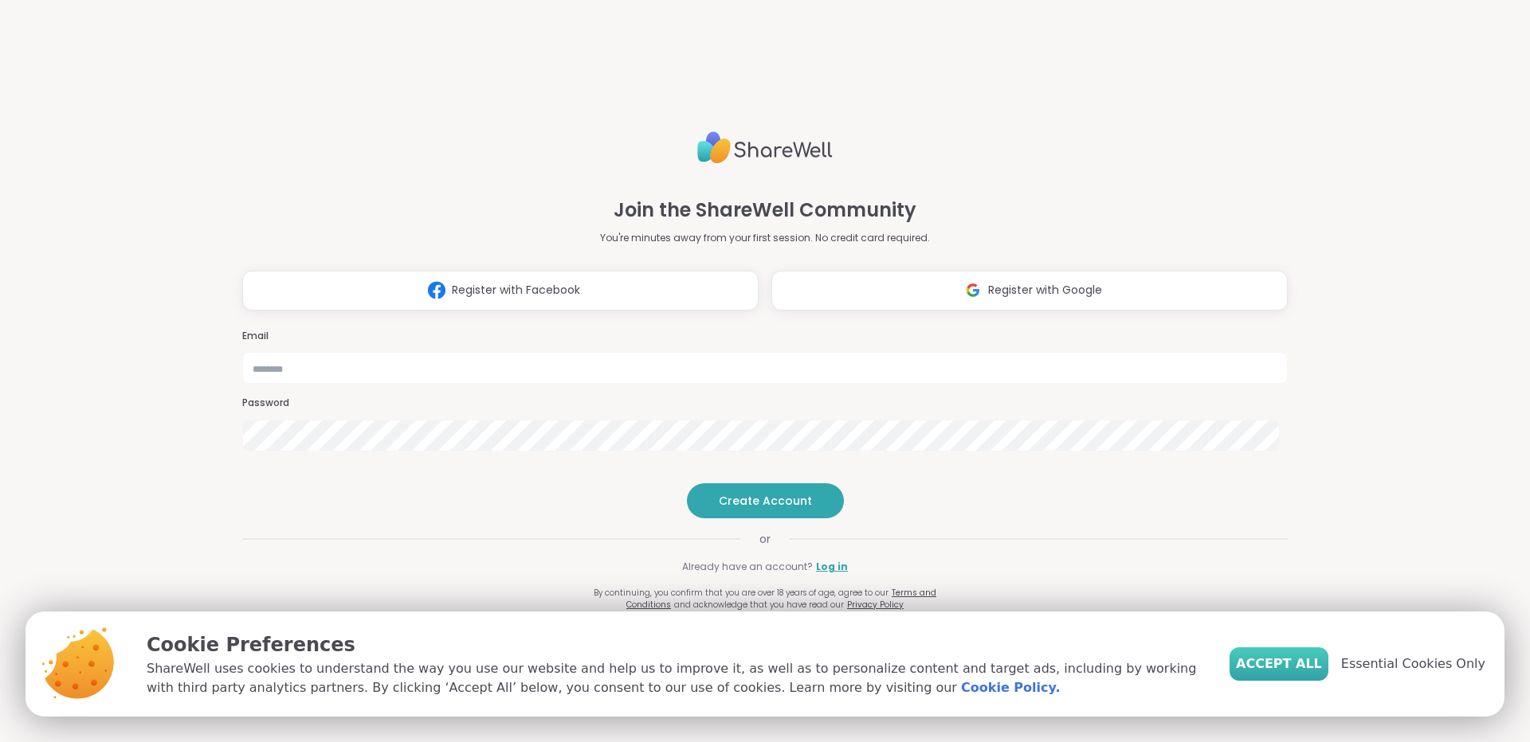
click at [1274, 664] on span "Accept All" at bounding box center [1279, 664] width 86 height 19
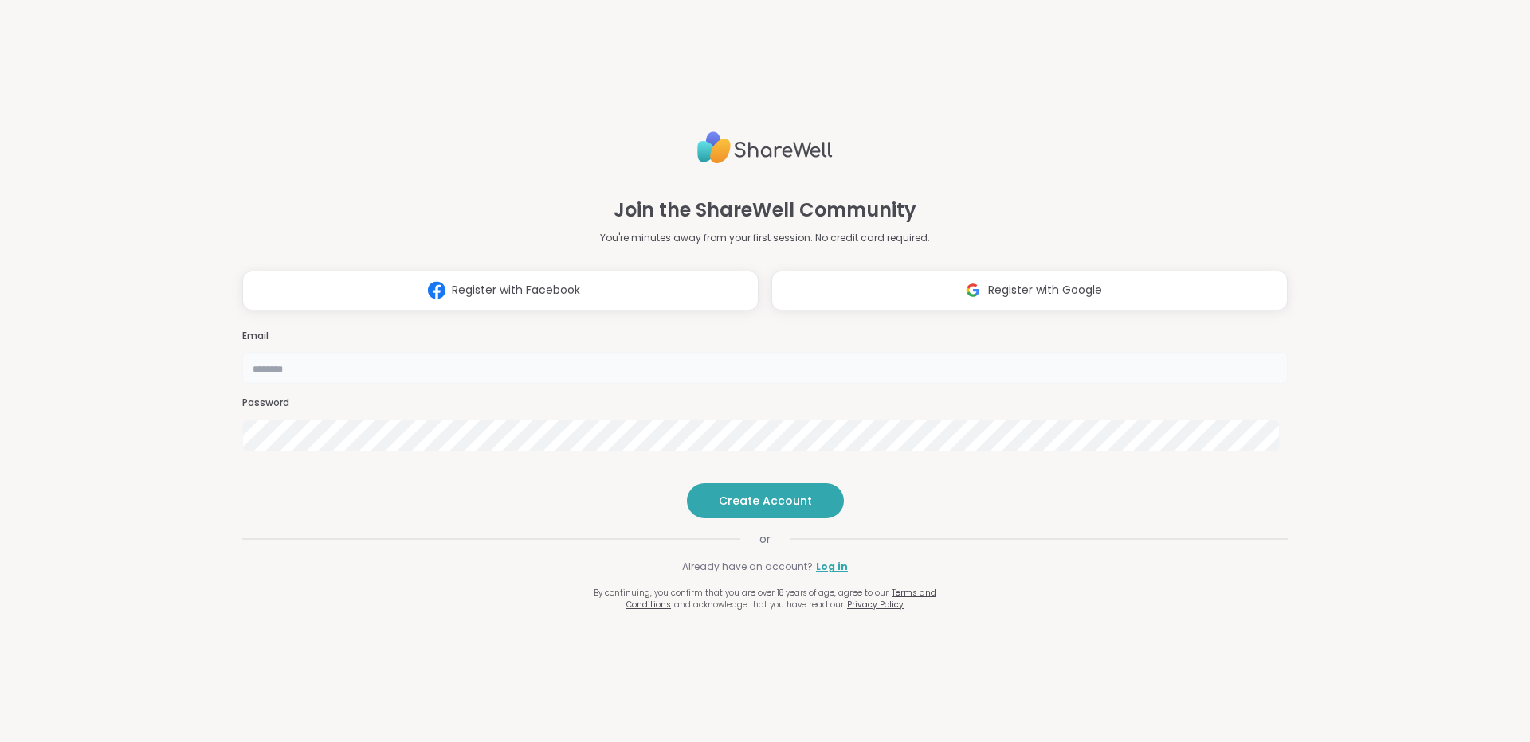
click at [802, 352] on input "email" at bounding box center [764, 368] width 1045 height 32
type input "**********"
click at [755, 509] on span "Create Account" at bounding box center [765, 501] width 93 height 16
